Goal: Task Accomplishment & Management: Manage account settings

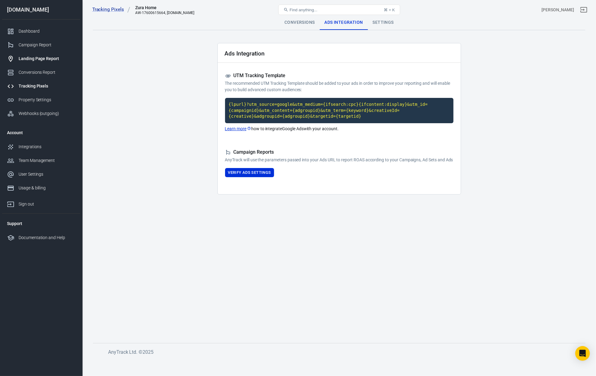
click at [31, 53] on link "Landing Page Report" at bounding box center [41, 59] width 78 height 14
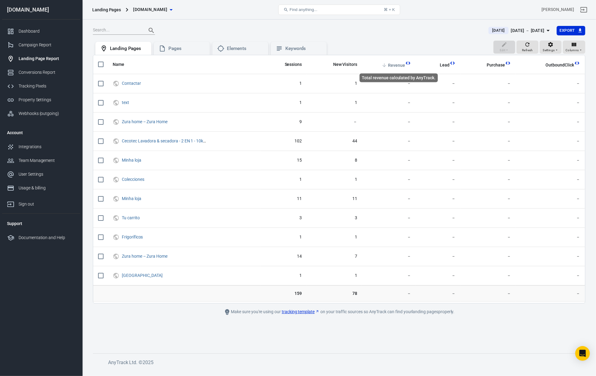
click at [402, 64] on span "Revenue" at bounding box center [396, 65] width 17 height 6
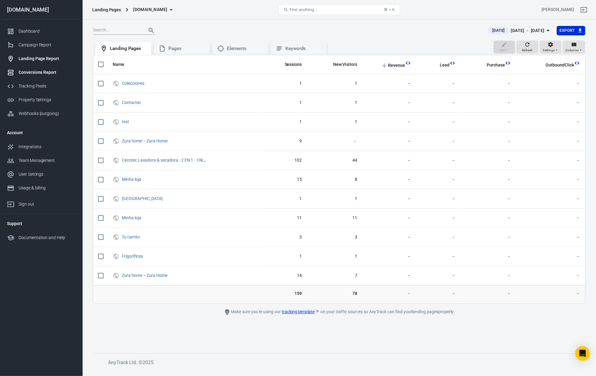
click at [41, 69] on link "Conversions Report" at bounding box center [41, 72] width 78 height 14
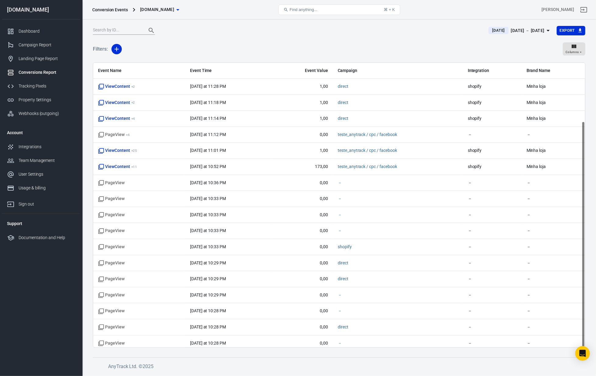
scroll to position [73, 0]
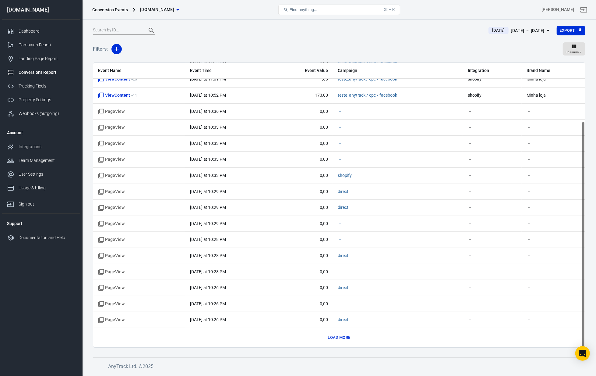
drag, startPoint x: 344, startPoint y: 334, endPoint x: 344, endPoint y: 330, distance: 3.7
click at [344, 334] on button "Load more" at bounding box center [339, 337] width 26 height 9
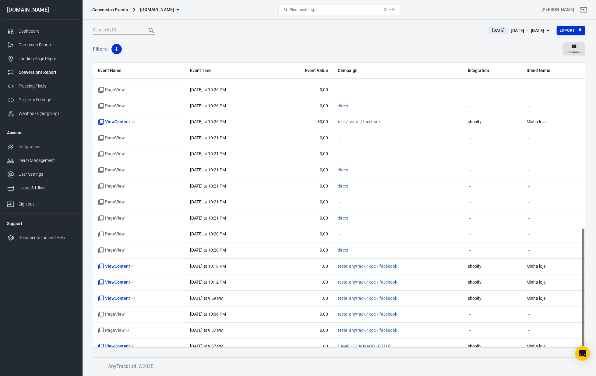
scroll to position [395, 0]
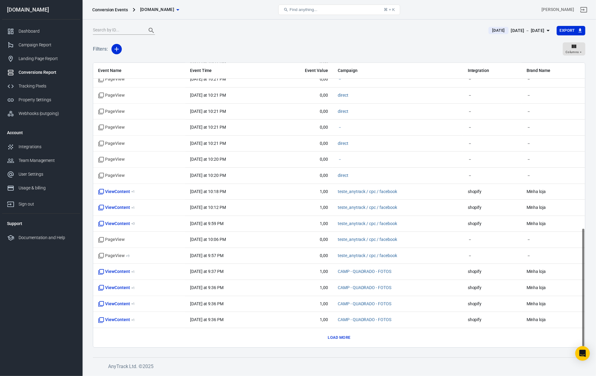
click at [344, 337] on button "Load more" at bounding box center [339, 337] width 26 height 9
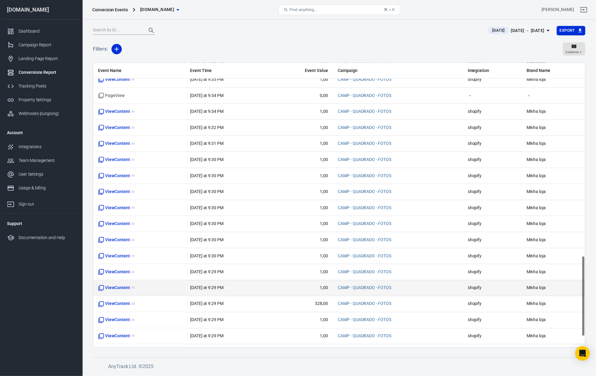
scroll to position [718, 0]
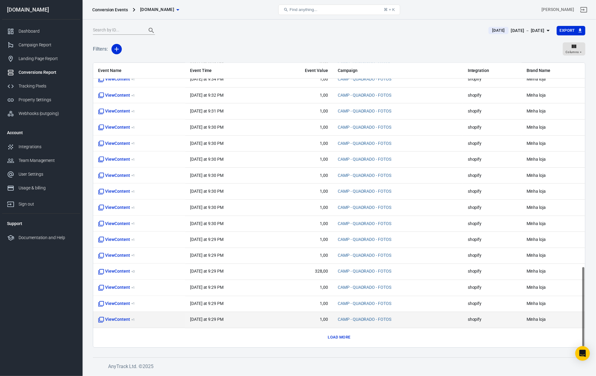
drag, startPoint x: 337, startPoint y: 339, endPoint x: 335, endPoint y: 316, distance: 22.9
click at [337, 339] on button "Load more" at bounding box center [339, 337] width 26 height 9
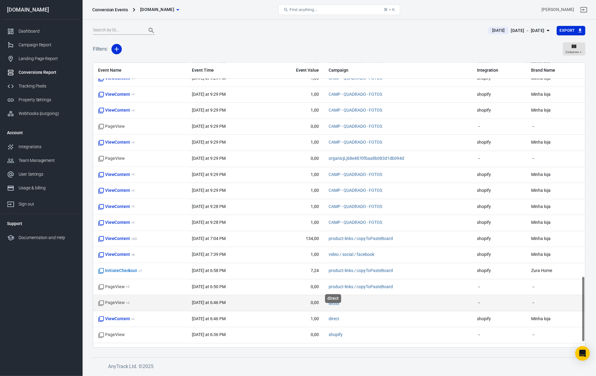
scroll to position [944, 0]
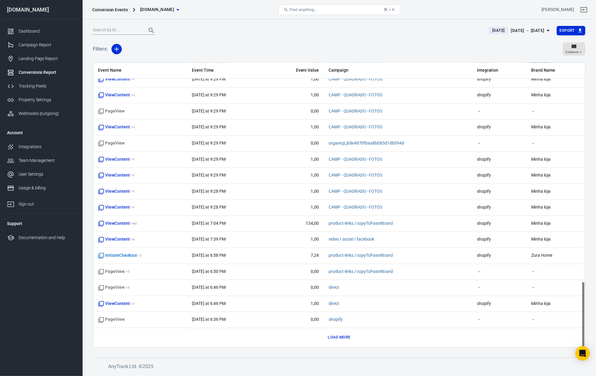
click at [341, 339] on button "Load more" at bounding box center [339, 337] width 26 height 9
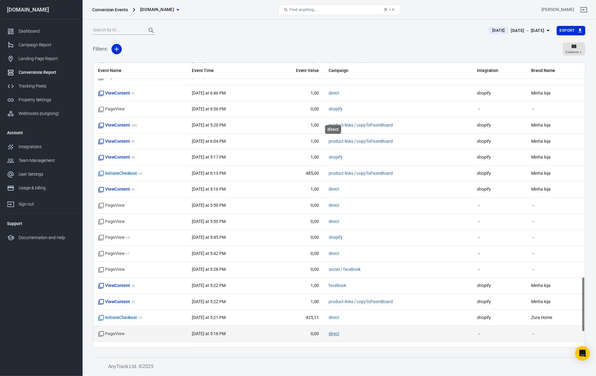
scroll to position [1186, 0]
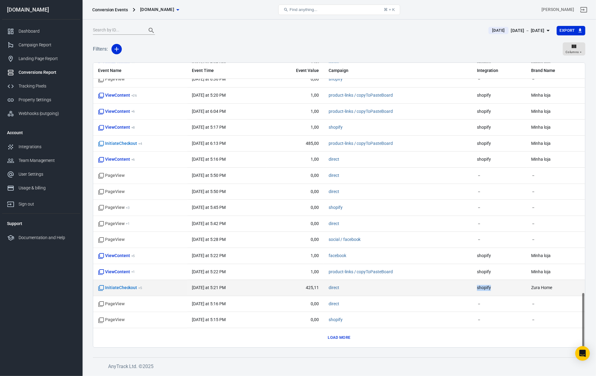
drag, startPoint x: 473, startPoint y: 288, endPoint x: 494, endPoint y: 287, distance: 21.0
click at [494, 287] on td "shopify" at bounding box center [499, 288] width 55 height 16
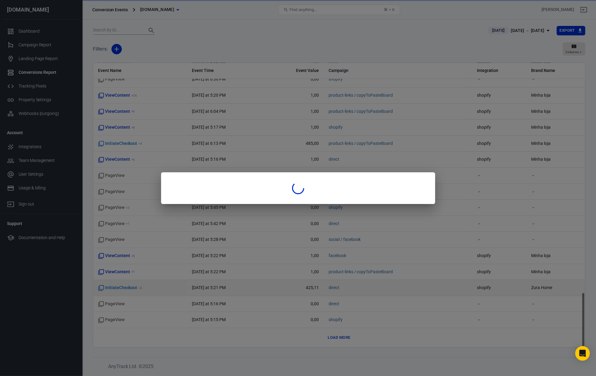
click at [500, 287] on div at bounding box center [298, 188] width 596 height 376
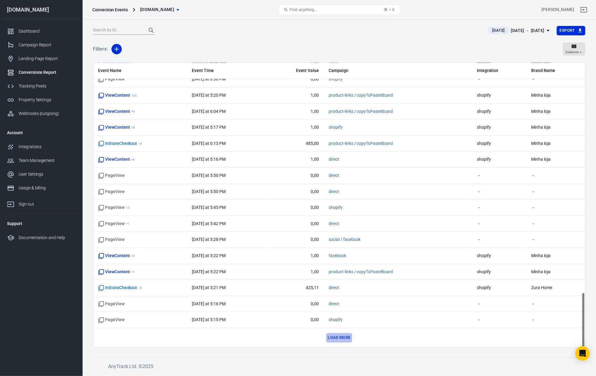
click at [345, 336] on button "Load more" at bounding box center [339, 337] width 26 height 9
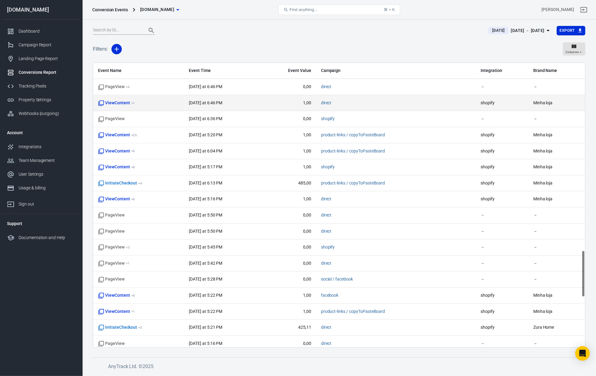
scroll to position [1056, 0]
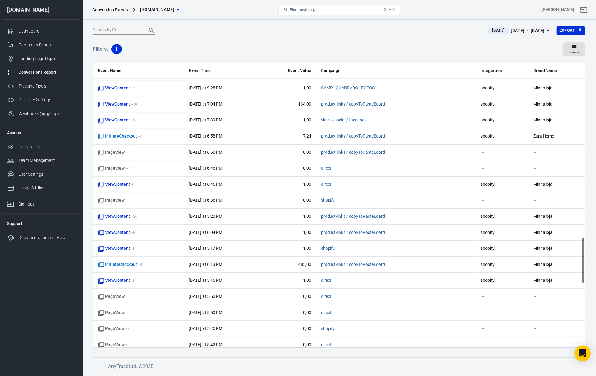
click at [585, 356] on icon "Open Intercom Messenger" at bounding box center [582, 353] width 7 height 8
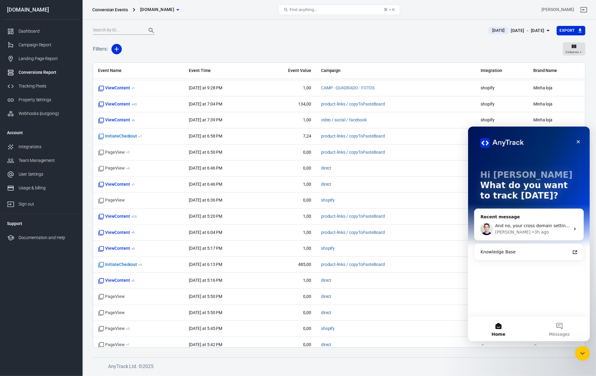
scroll to position [0, 0]
click at [521, 232] on div "Jose • 3h ago" at bounding box center [532, 231] width 75 height 6
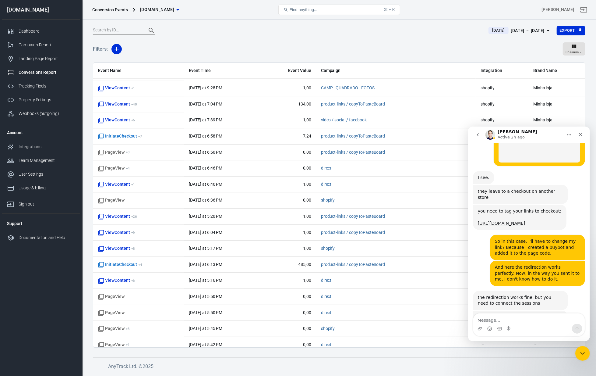
scroll to position [2101, 0]
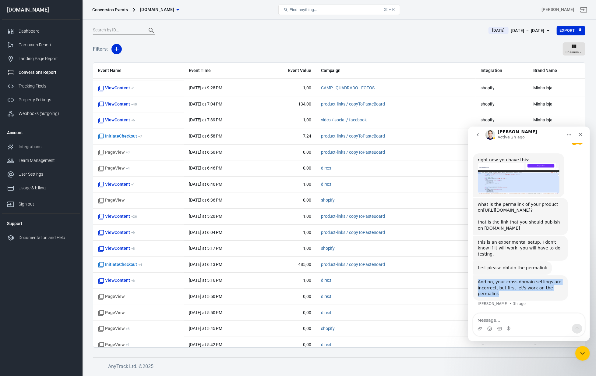
drag, startPoint x: 511, startPoint y: 293, endPoint x: 475, endPoint y: 281, distance: 37.2
click at [475, 281] on div "And no, your cross domain settings are incorrect, but first let's work on the p…" at bounding box center [520, 287] width 95 height 25
click at [518, 290] on div "And no, your cross domain settings are incorrect, but first let's work on the p…" at bounding box center [520, 287] width 85 height 18
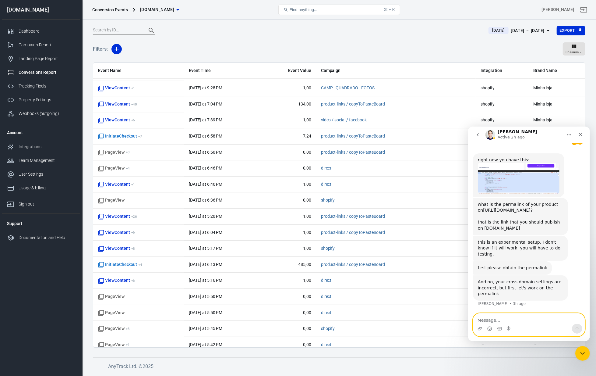
click at [505, 320] on textarea "Message…" at bounding box center [528, 318] width 111 height 10
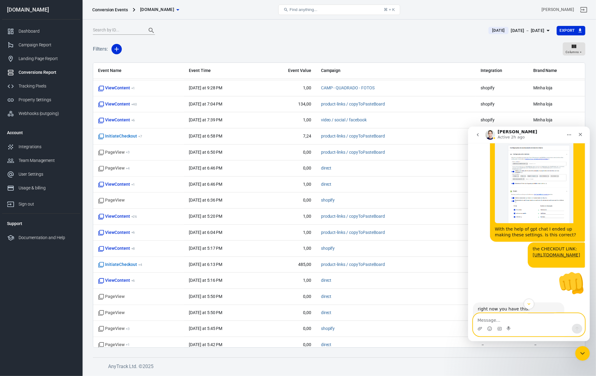
scroll to position [1776, 0]
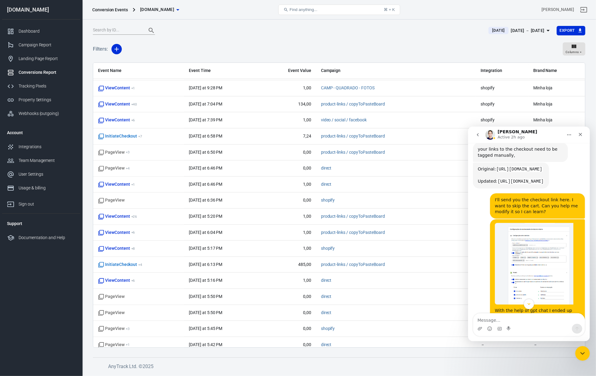
drag, startPoint x: 504, startPoint y: 277, endPoint x: 482, endPoint y: 264, distance: 25.7
click at [482, 184] on div "Updated: https://myshopify.com/cart/44568549196023:1?attributes[__atclid]=--CLI…" at bounding box center [511, 178] width 66 height 12
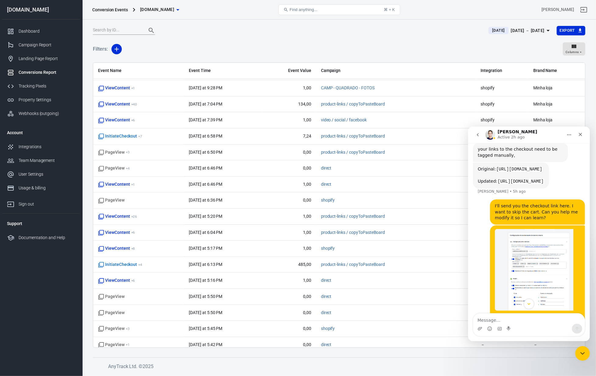
click at [500, 184] on code "[URL][DOMAIN_NAME]" at bounding box center [520, 180] width 47 height 5
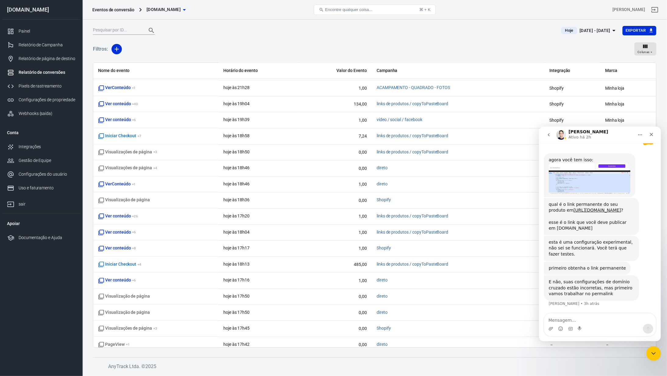
scroll to position [2096, 0]
click at [595, 315] on textarea "Mensagem…" at bounding box center [599, 318] width 111 height 10
type textarea "Oi"
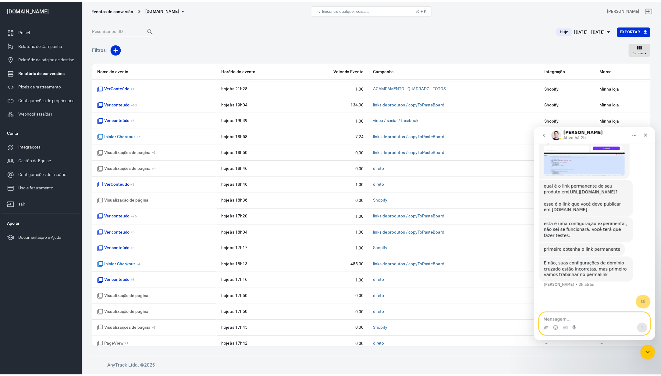
scroll to position [2114, 0]
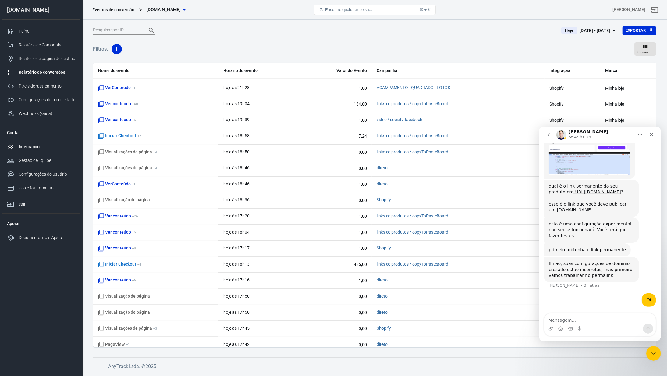
click at [34, 141] on link "Integrações" at bounding box center [41, 147] width 78 height 14
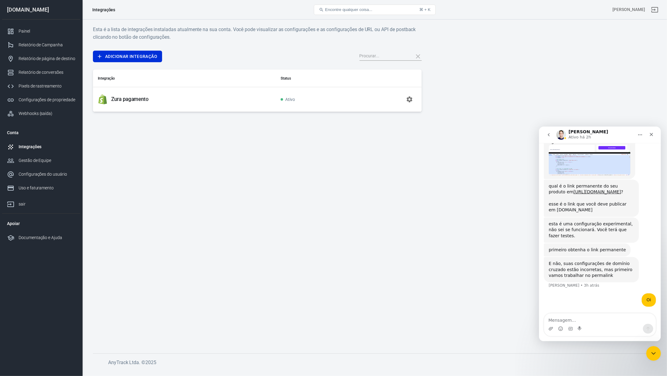
click at [123, 101] on font "Zura pagamento" at bounding box center [129, 99] width 37 height 6
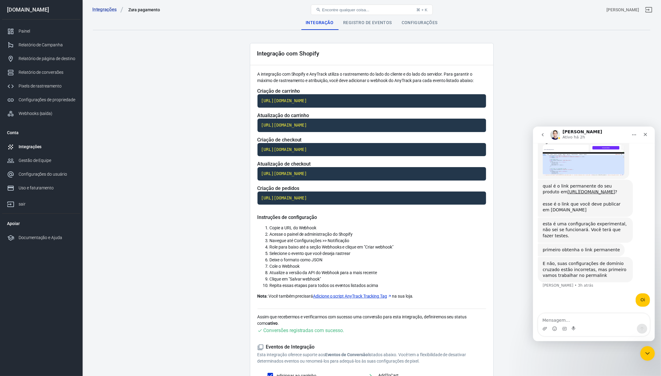
click at [413, 27] on div "Configurações" at bounding box center [420, 22] width 46 height 15
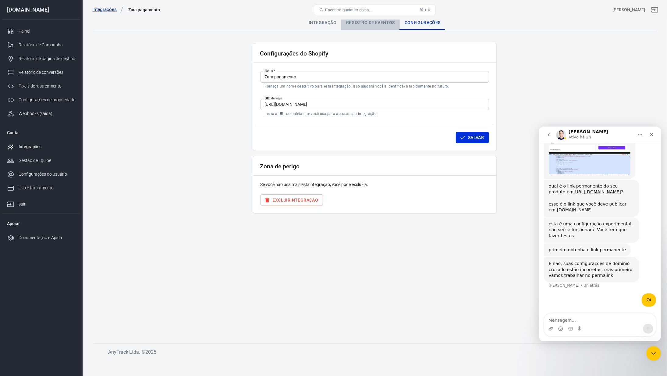
click at [382, 20] on font "Registro de eventos" at bounding box center [370, 22] width 49 height 5
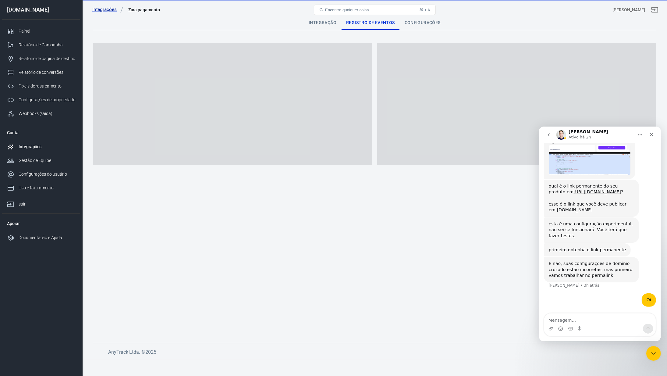
click at [325, 22] on font "Integração" at bounding box center [323, 22] width 28 height 5
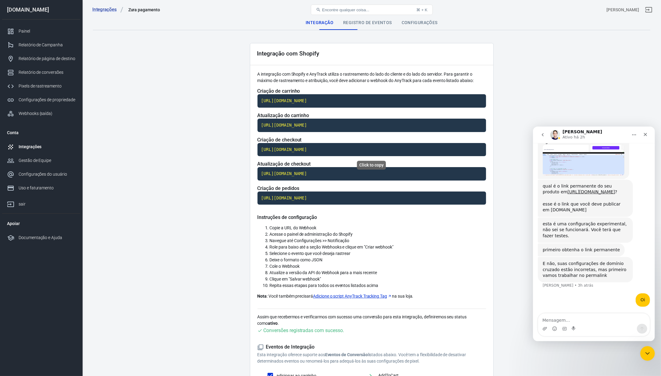
scroll to position [127, 0]
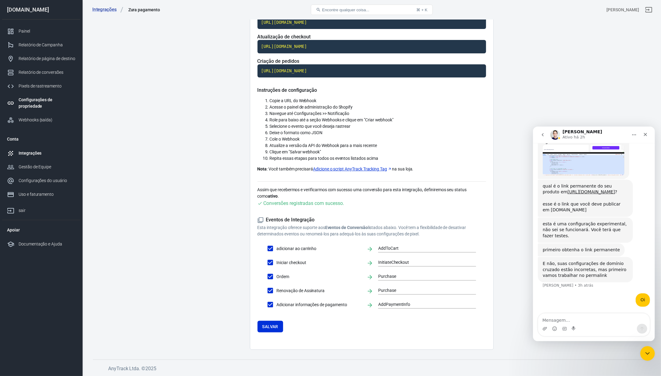
click at [42, 97] on font "Configurações de propriedade" at bounding box center [36, 102] width 34 height 11
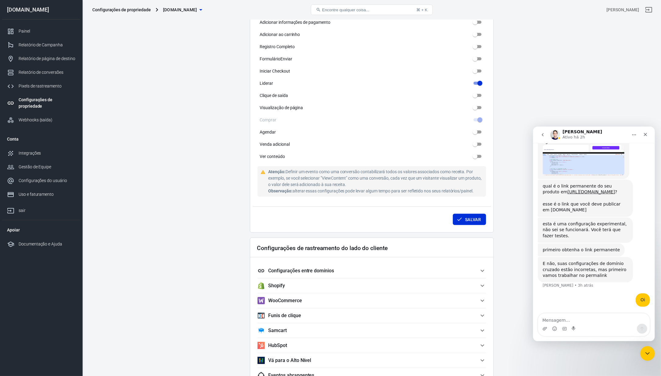
scroll to position [452, 0]
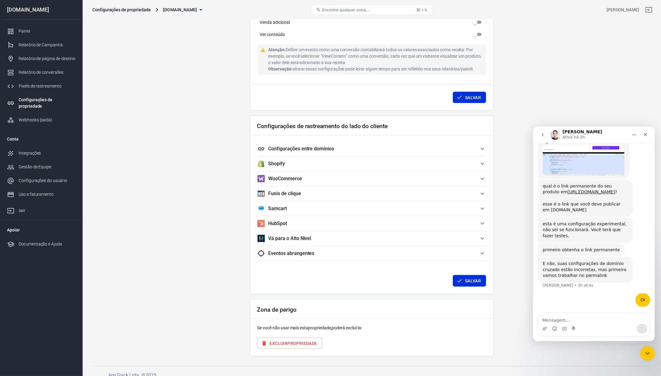
click at [337, 145] on span "Configurações entre domínios" at bounding box center [367, 148] width 221 height 7
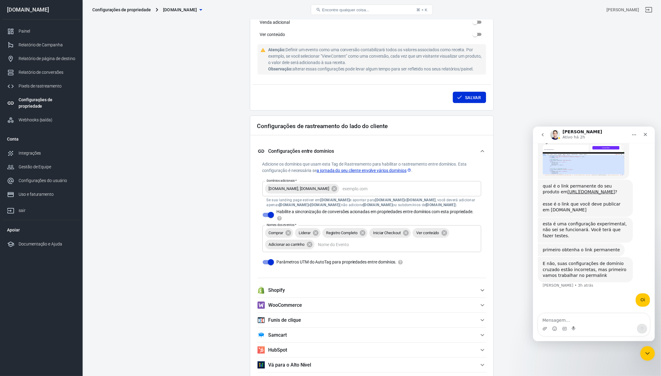
scroll to position [533, 0]
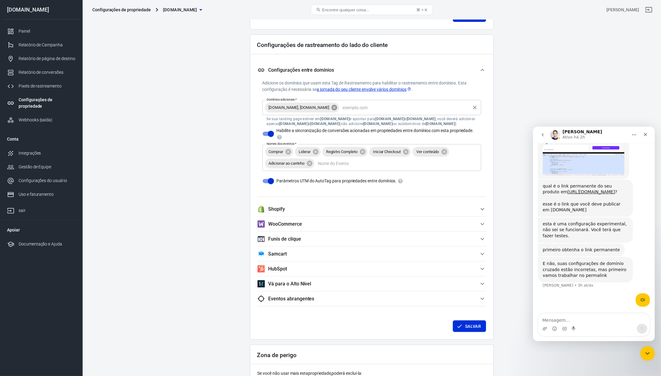
click at [331, 108] on icon at bounding box center [333, 106] width 5 height 5
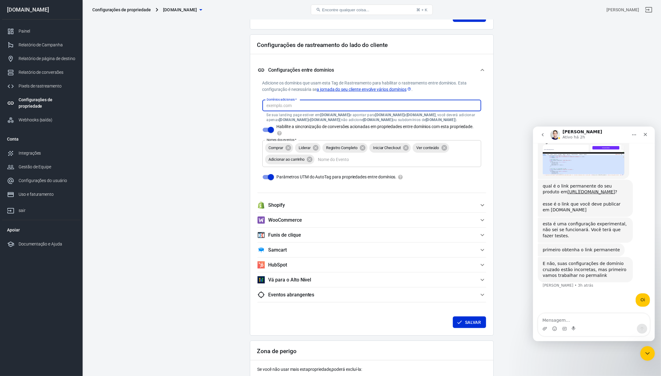
click at [309, 108] on input "Domínios adicionais   *" at bounding box center [371, 106] width 214 height 8
click at [310, 108] on input "Domínios adicionais   *" at bounding box center [371, 106] width 214 height 8
type input "zu"
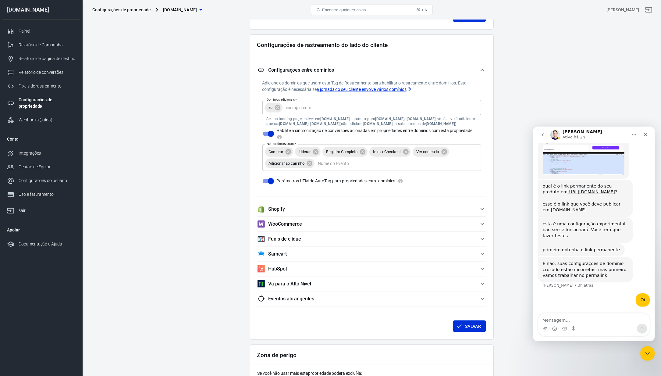
click at [566, 266] on font "E não, suas configurações de domínio cruzado estão incorretas, mas primeiro vam…" at bounding box center [584, 268] width 84 height 17
drag, startPoint x: 555, startPoint y: 265, endPoint x: 587, endPoint y: 270, distance: 32.7
click at [589, 271] on font "E não, suas configurações de domínio cruzado estão incorretas, mas primeiro vam…" at bounding box center [584, 268] width 84 height 17
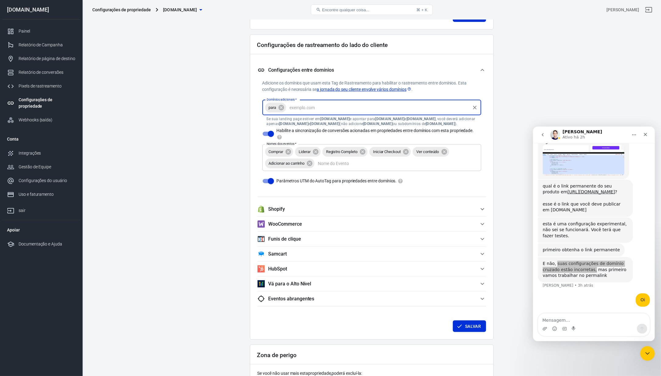
click at [308, 111] on input "Domínios adicionais   *" at bounding box center [378, 108] width 182 height 8
click at [283, 108] on icon at bounding box center [280, 106] width 5 height 5
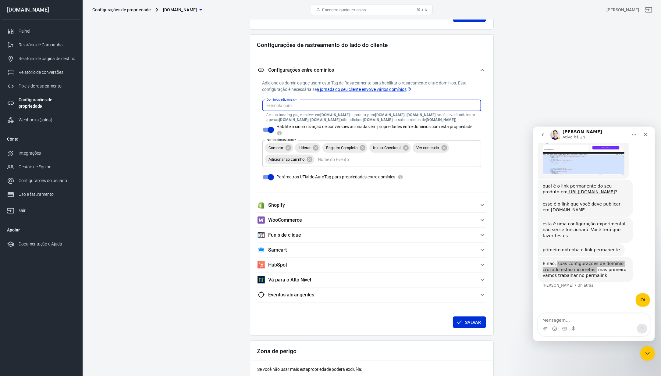
click at [283, 108] on input "Domínios adicionais   *" at bounding box center [371, 106] width 214 height 8
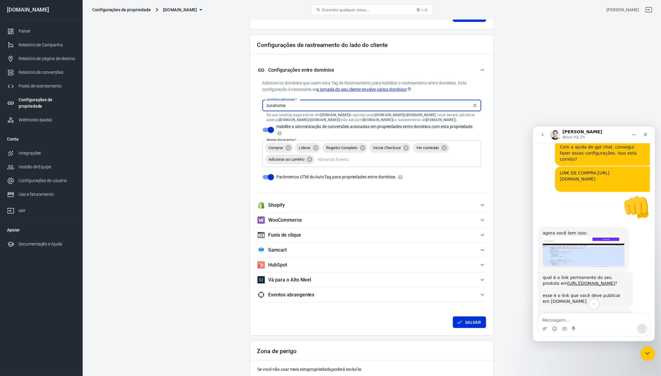
scroll to position [1911, 0]
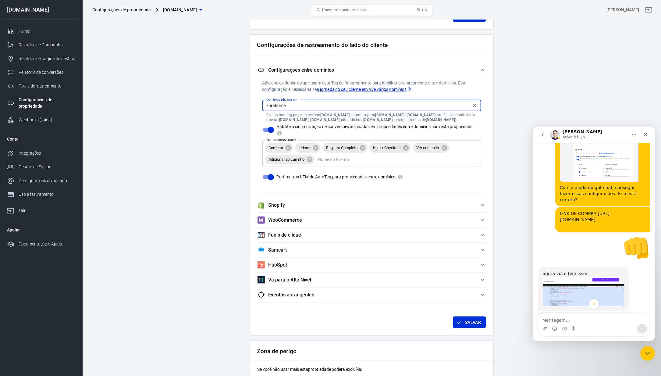
type input "zurahome"
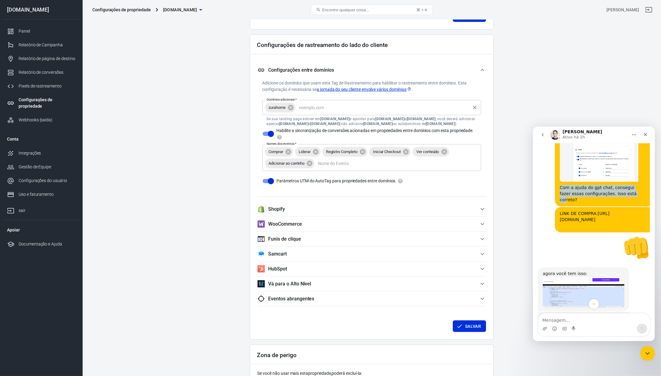
drag, startPoint x: 556, startPoint y: 263, endPoint x: 618, endPoint y: 270, distance: 63.2
click at [596, 201] on font "Com a ajuda do gpt chat, consegui fazer essas configurações. Isso está correto?" at bounding box center [597, 193] width 77 height 17
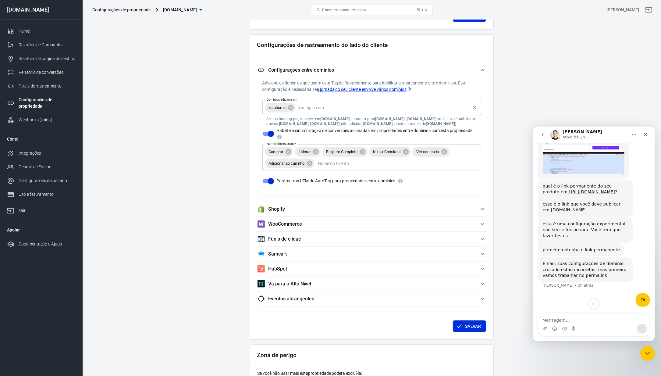
scroll to position [2114, 0]
click at [596, 282] on div "E não, suas configurações de domínio cruzado estão incorretas, mas primeiro vam…" at bounding box center [593, 274] width 112 height 36
click at [320, 117] on font "Se sua landing page estiver em" at bounding box center [294, 119] width 54 height 4
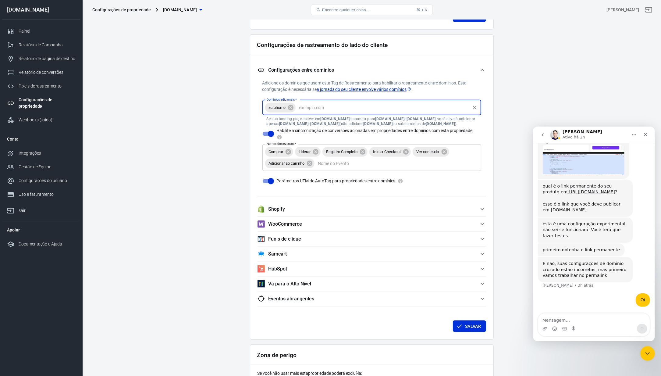
click at [328, 108] on input "Domínios adicionais   *" at bounding box center [382, 108] width 172 height 8
click at [290, 107] on icon at bounding box center [290, 106] width 5 height 5
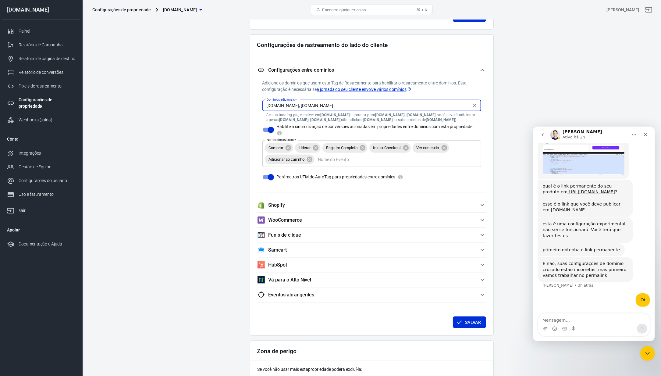
type input "[DOMAIN_NAME], [DOMAIN_NAME]"
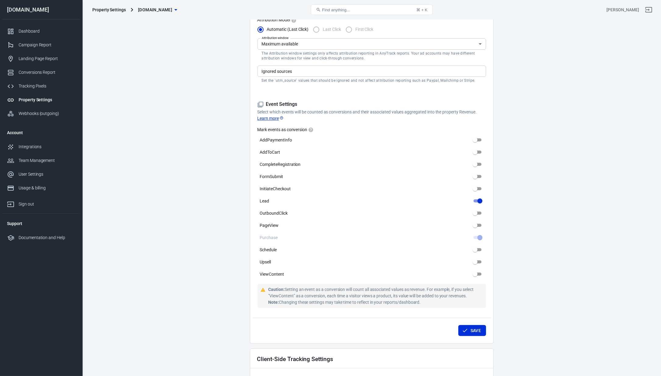
scroll to position [325, 0]
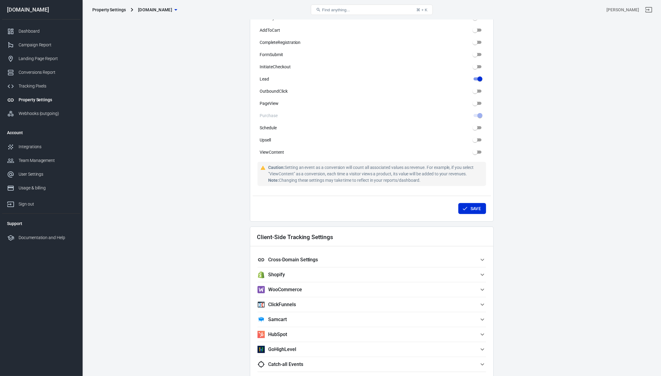
click at [363, 266] on button "Cross-Domain Settings" at bounding box center [371, 259] width 228 height 15
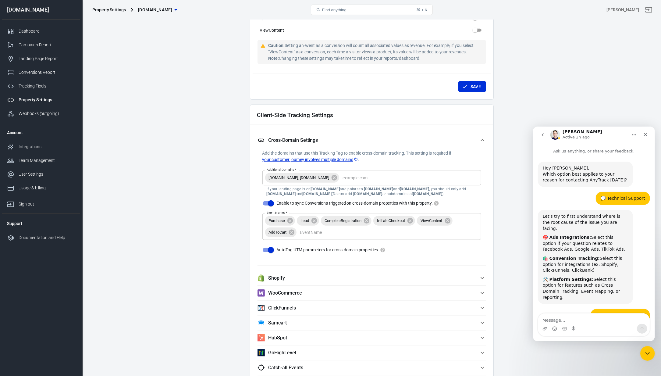
scroll to position [2119, 0]
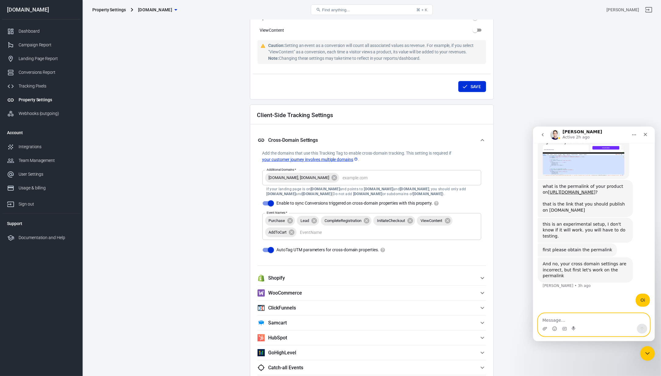
click at [579, 322] on textarea "Message…" at bounding box center [593, 318] width 111 height 10
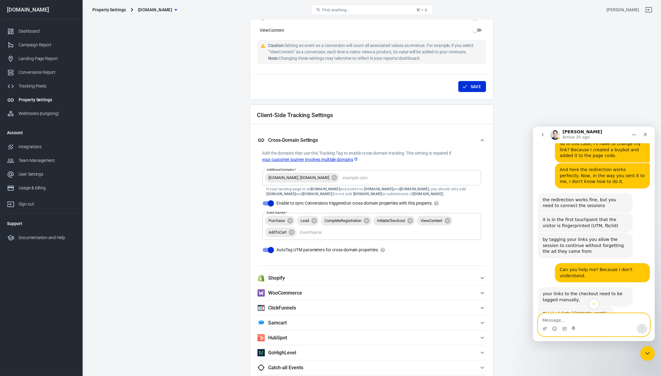
scroll to position [1591, 0]
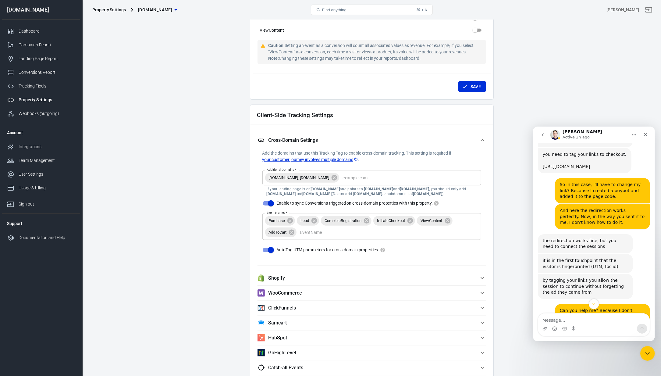
click at [570, 168] on link "[URL][DOMAIN_NAME]" at bounding box center [566, 166] width 48 height 5
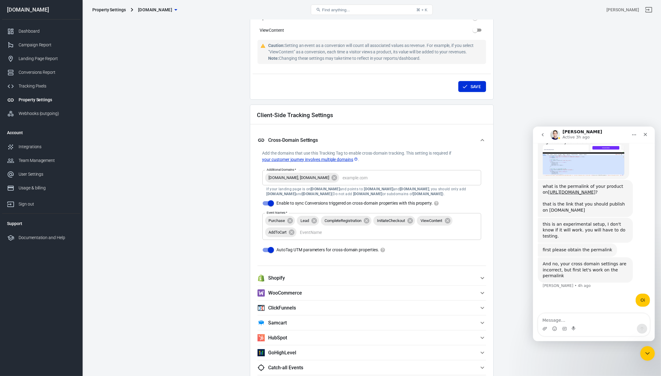
scroll to position [2125, 0]
click at [49, 65] on link "Conversions Report" at bounding box center [41, 72] width 78 height 14
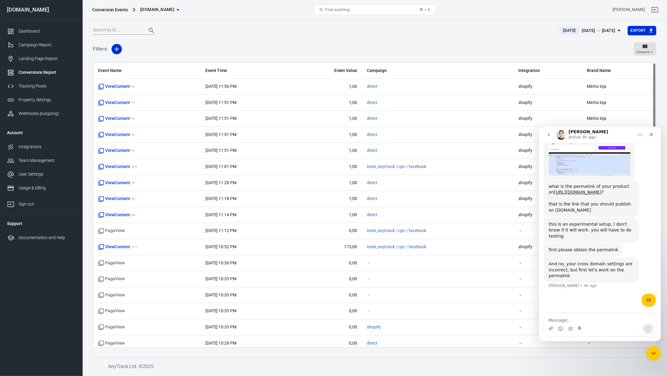
click at [571, 26] on button "[DATE] [DATE] － [DATE]" at bounding box center [590, 31] width 73 height 10
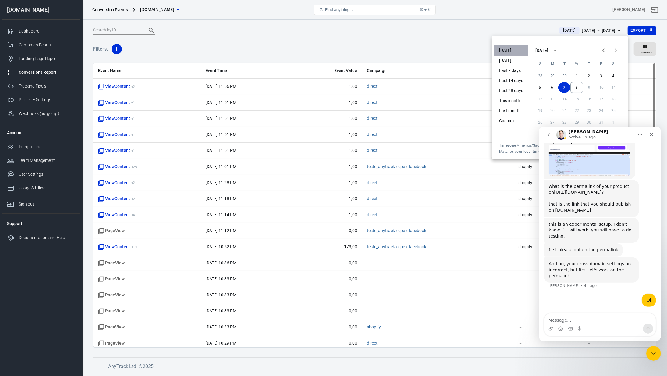
click at [516, 50] on li "[DATE]" at bounding box center [511, 50] width 34 height 10
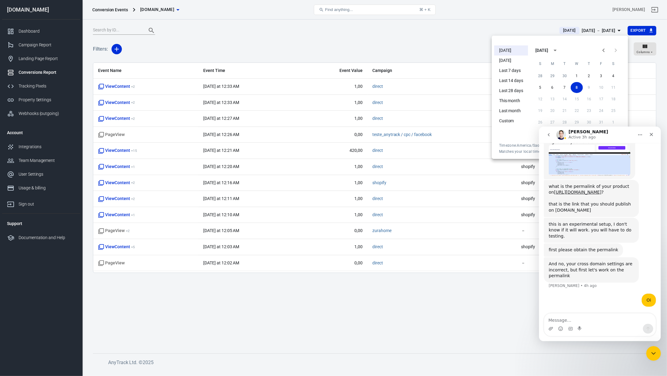
click at [440, 40] on div at bounding box center [333, 188] width 667 height 376
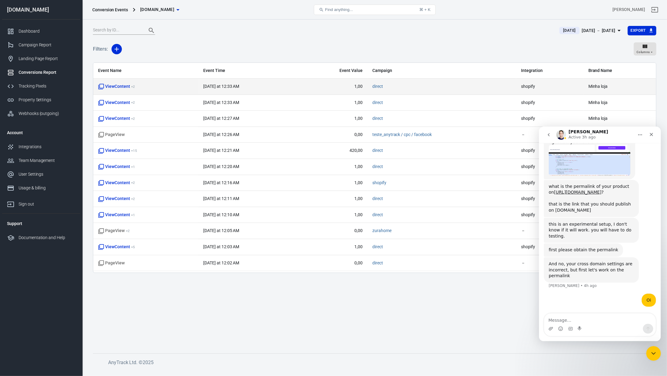
click at [448, 88] on span "direct" at bounding box center [441, 86] width 139 height 6
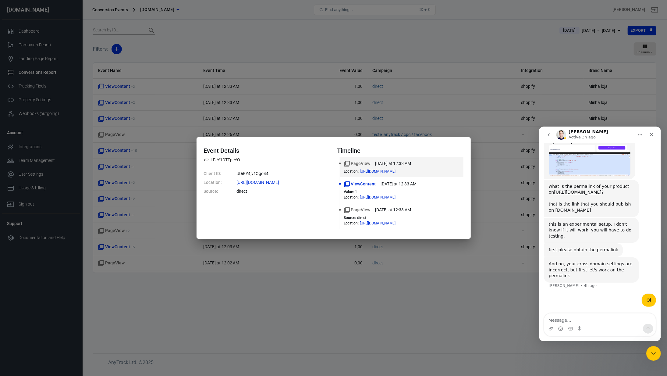
click at [138, 70] on div "Event Details LFeY1DTFpeYO Client ID: UDiRY4jv1Ogo44 Location: [URL][DOMAIN_NAM…" at bounding box center [333, 188] width 667 height 376
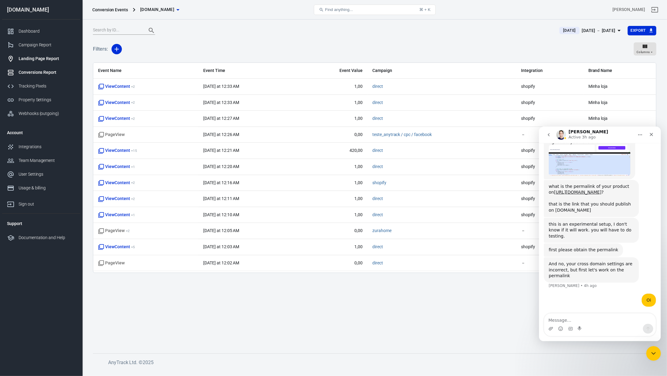
click at [49, 57] on div "Landing Page Report" at bounding box center [47, 58] width 57 height 6
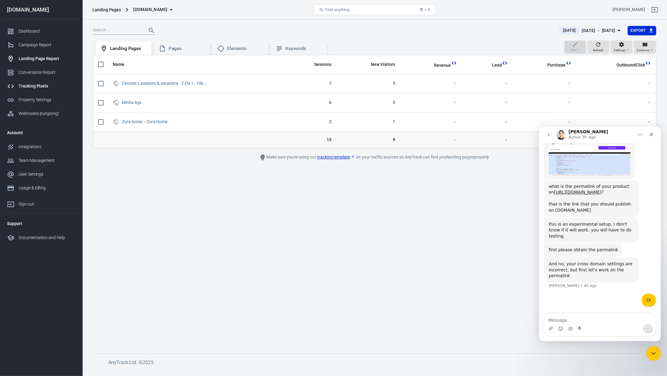
click at [37, 83] on div "Tracking Pixels" at bounding box center [47, 86] width 57 height 6
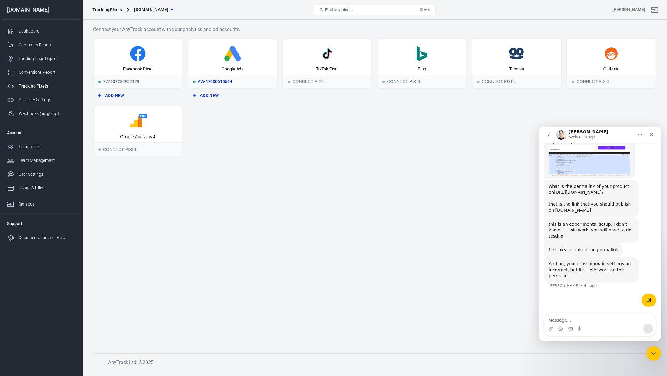
click at [237, 63] on div "Google Ads" at bounding box center [232, 57] width 89 height 36
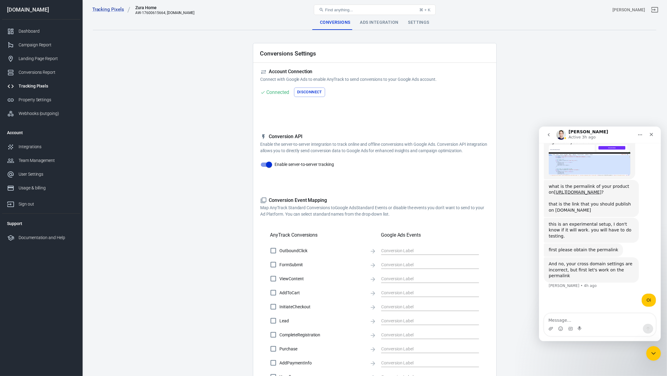
checkbox input "true"
type input "jaJdCLGR_agbEPCp0MhB"
checkbox input "true"
type input "1KWFCMiI9KgbEPCp0MhB"
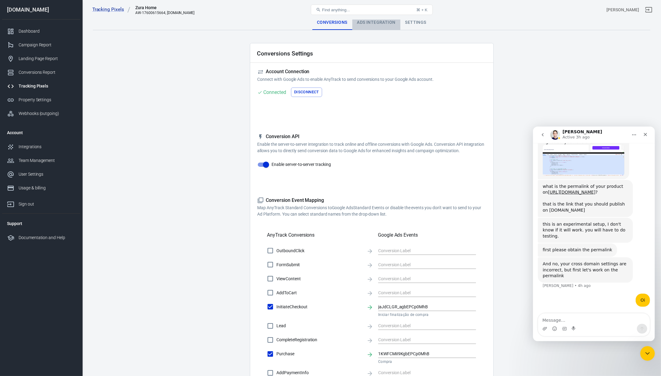
click at [384, 19] on div "Ads Integration" at bounding box center [376, 22] width 48 height 15
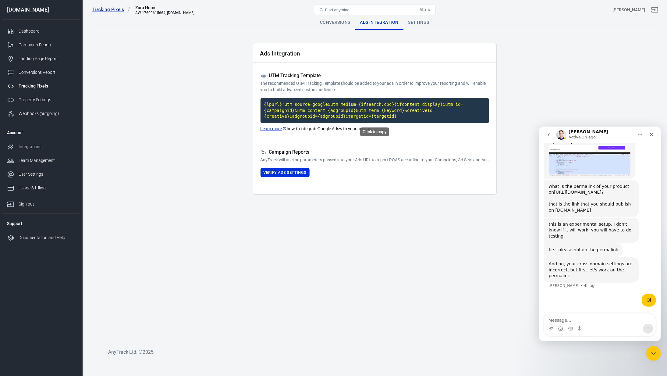
click at [343, 105] on code "{lpurl}?utm_source=google&utm_medium={ifsearch:cpc}{ifcontent:display}&utm_id={…" at bounding box center [374, 110] width 228 height 25
click at [37, 34] on div "Dashboard" at bounding box center [47, 31] width 57 height 6
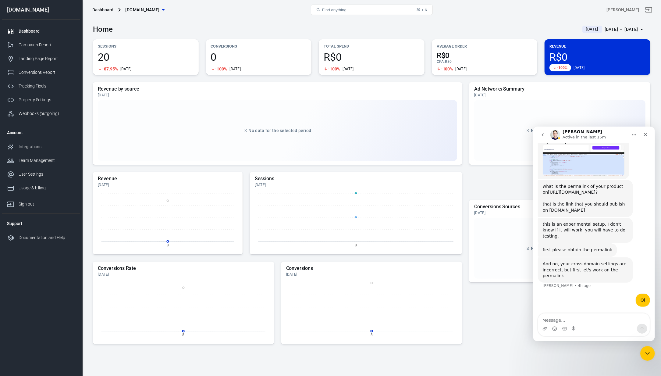
click at [586, 28] on span "[DATE]" at bounding box center [591, 29] width 17 height 6
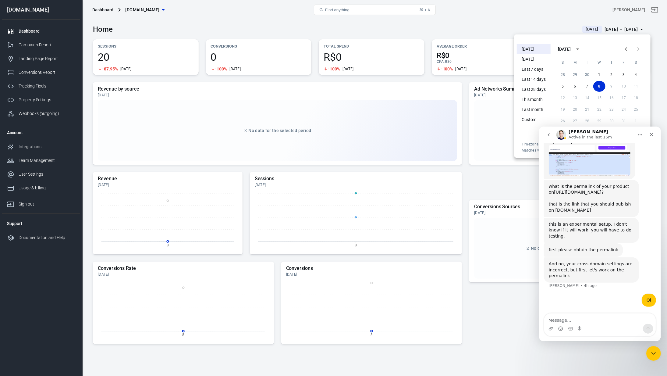
click at [538, 58] on li "[DATE]" at bounding box center [534, 59] width 34 height 10
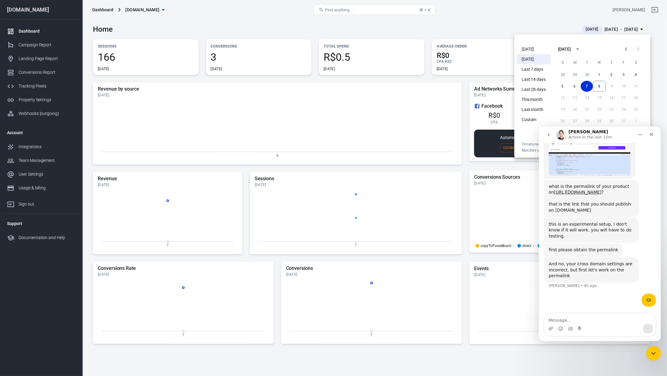
click at [567, 12] on div at bounding box center [333, 188] width 667 height 376
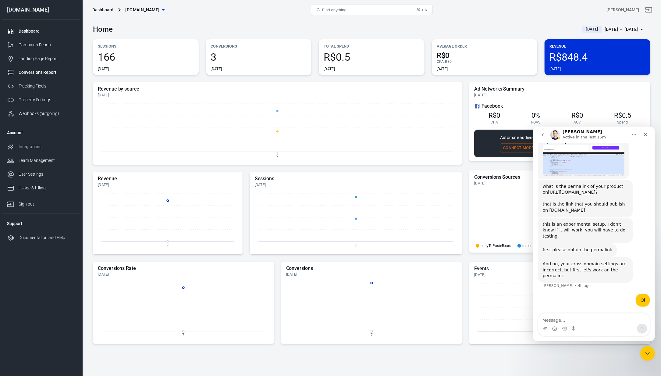
click at [32, 73] on div "Conversions Report" at bounding box center [47, 72] width 57 height 6
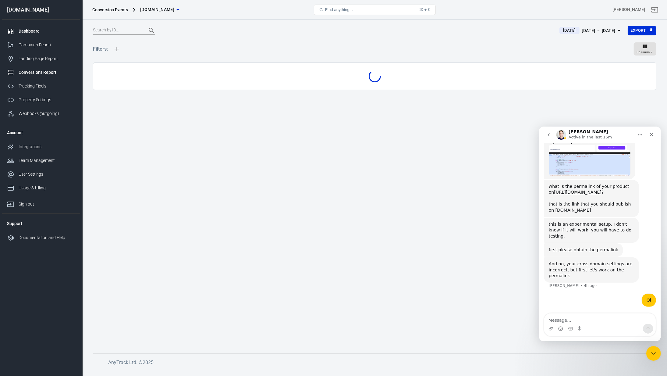
click at [41, 30] on div "Dashboard" at bounding box center [47, 31] width 57 height 6
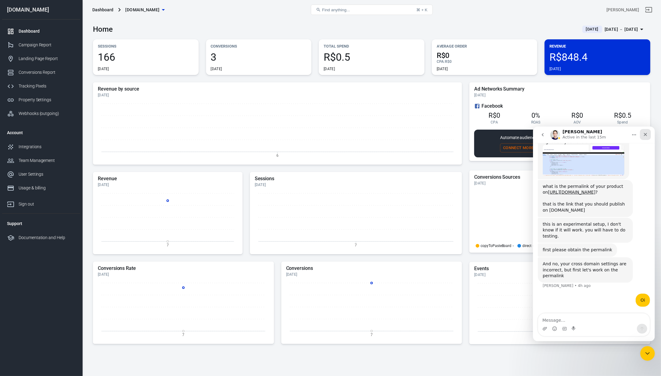
click at [643, 133] on icon "Close" at bounding box center [644, 134] width 5 height 5
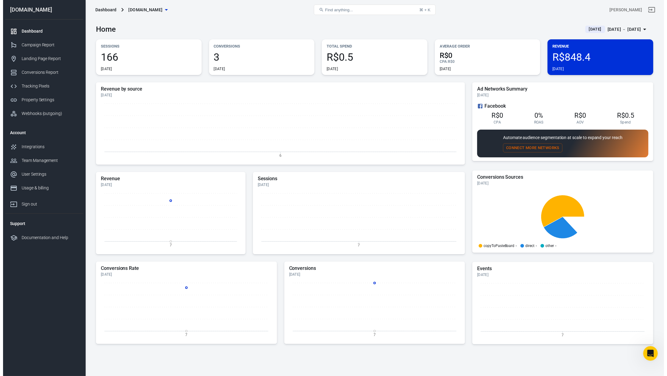
scroll to position [2119, 0]
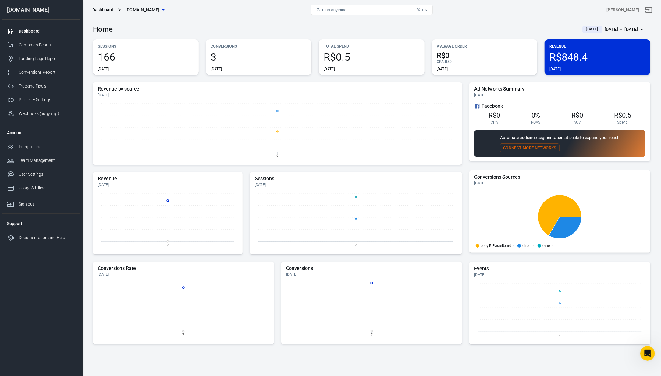
click at [583, 30] on span "[DATE]" at bounding box center [591, 29] width 17 height 6
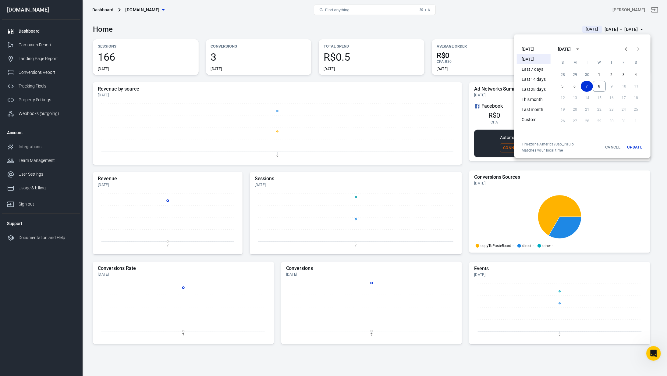
click at [578, 30] on div at bounding box center [333, 188] width 667 height 376
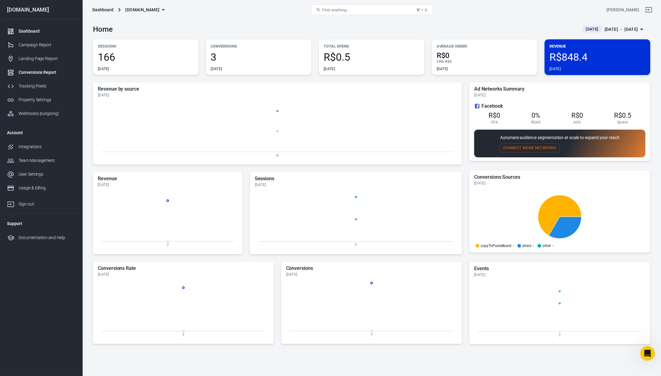
click at [43, 69] on link "Conversions Report" at bounding box center [41, 72] width 78 height 14
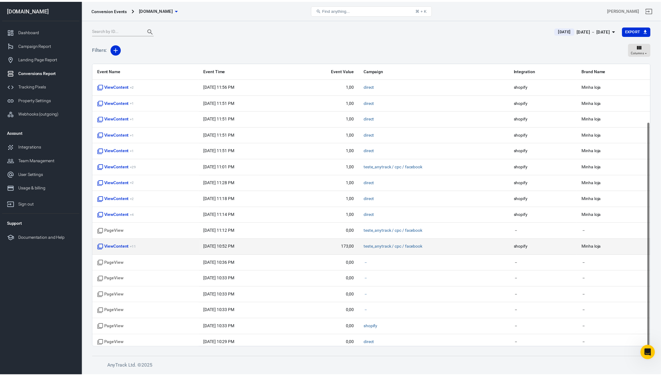
scroll to position [73, 0]
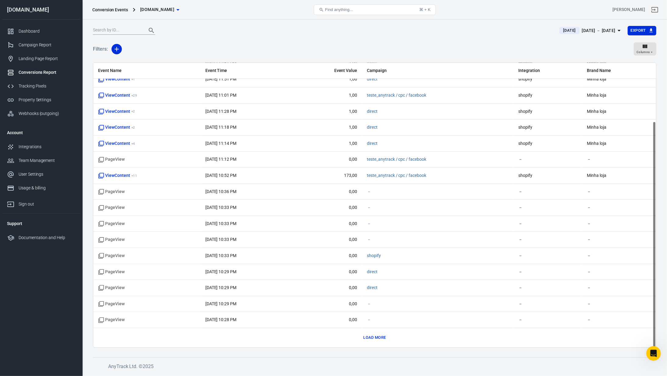
click at [387, 342] on div "Event Name Event Time Event Value Campaign Integration Brand Name ViewContent +…" at bounding box center [374, 169] width 563 height 356
click at [383, 337] on button "Load more" at bounding box center [375, 337] width 26 height 9
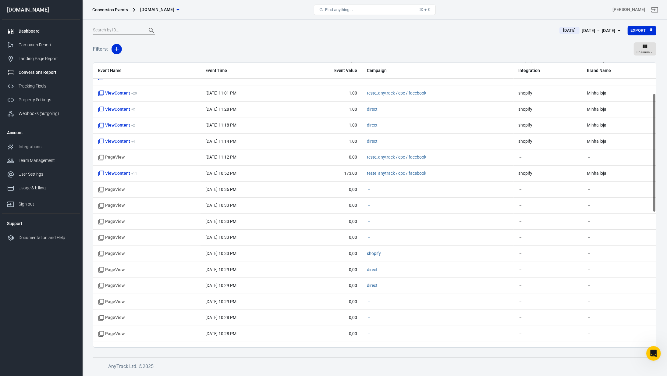
click at [42, 31] on div "Dashboard" at bounding box center [47, 31] width 57 height 6
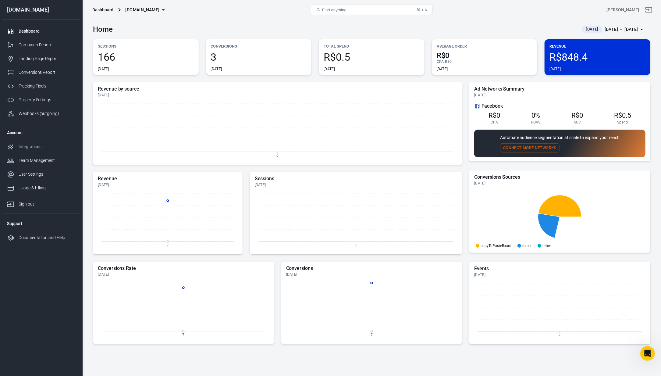
click at [583, 26] on span "[DATE]" at bounding box center [591, 29] width 17 height 6
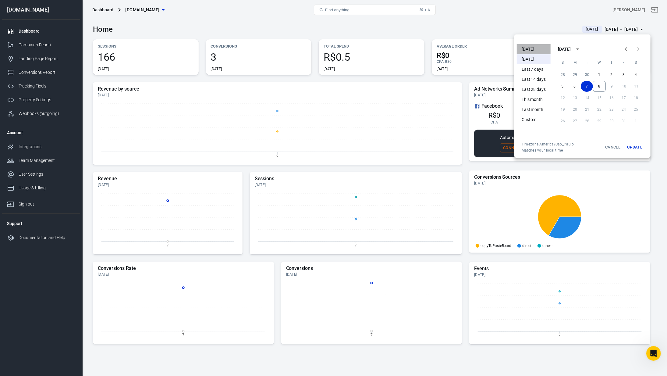
click at [531, 49] on li "[DATE]" at bounding box center [534, 49] width 34 height 10
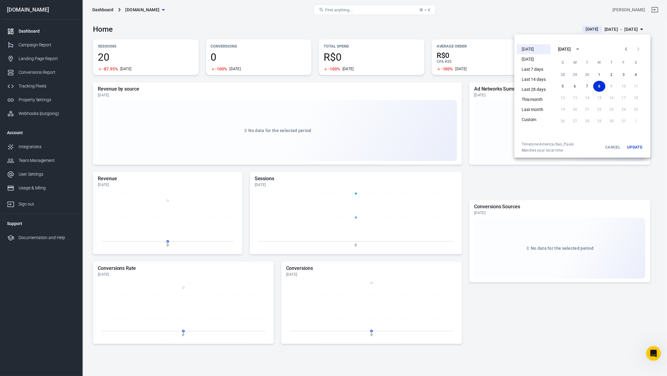
click at [462, 23] on div at bounding box center [333, 188] width 667 height 376
